Goal: Task Accomplishment & Management: Manage account settings

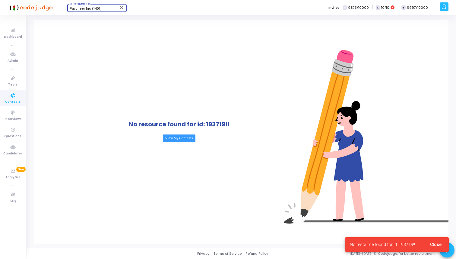
click at [76, 10] on span "Payoneer Inc (1401)" at bounding box center [86, 9] width 32 height 4
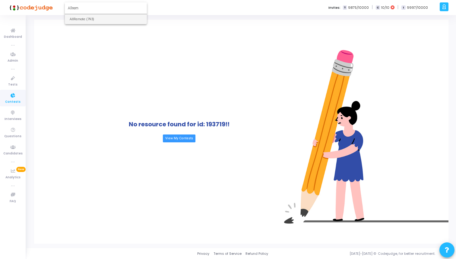
type input "Allrem"
click at [74, 20] on span "AllRemote (793)" at bounding box center [106, 19] width 72 height 10
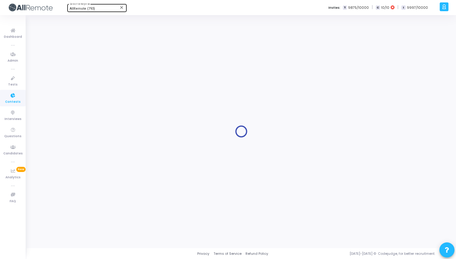
click at [9, 101] on span "Contests" at bounding box center [12, 101] width 15 height 5
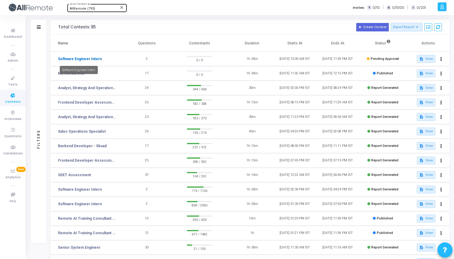
click at [78, 58] on link "Software Engineer Intern" at bounding box center [80, 58] width 44 height 5
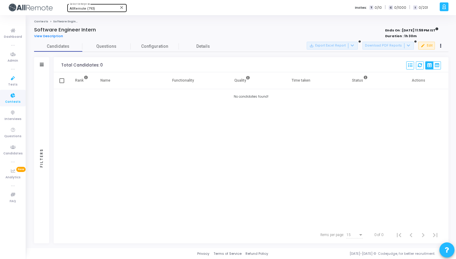
click at [13, 93] on icon at bounding box center [13, 96] width 13 height 8
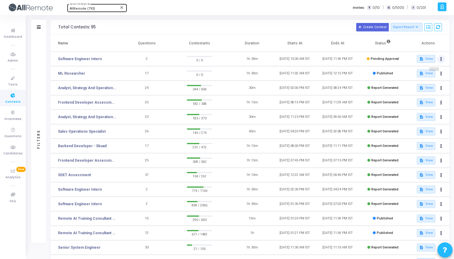
click at [441, 62] on button at bounding box center [441, 59] width 8 height 8
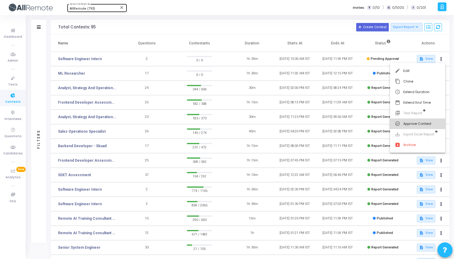
click at [421, 122] on button "check_circle_outline Approve Contest" at bounding box center [417, 123] width 55 height 11
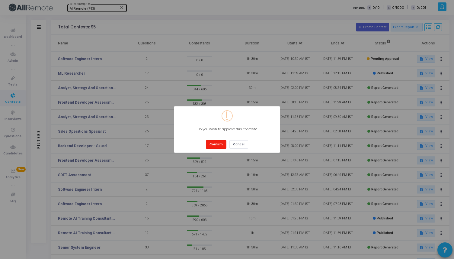
click at [216, 144] on button "Confirm" at bounding box center [216, 144] width 21 height 8
